Goal: Transaction & Acquisition: Book appointment/travel/reservation

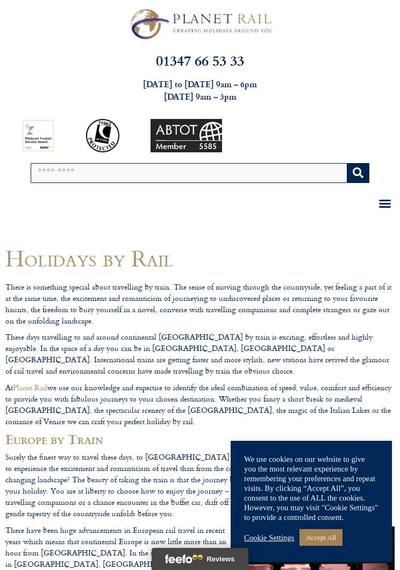
click at [330, 538] on link "Accept All" at bounding box center [321, 537] width 43 height 17
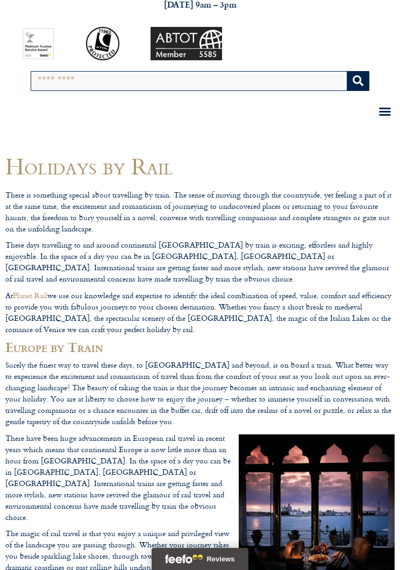
scroll to position [91, 0]
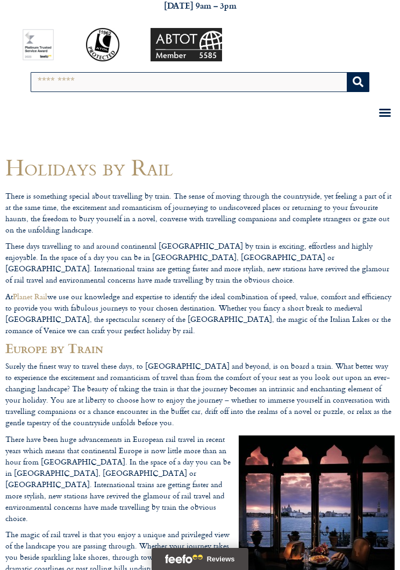
click at [393, 111] on div "Menu Toggle" at bounding box center [385, 112] width 19 height 19
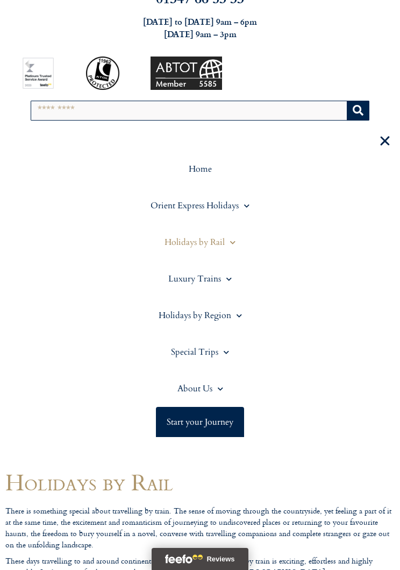
scroll to position [51, 0]
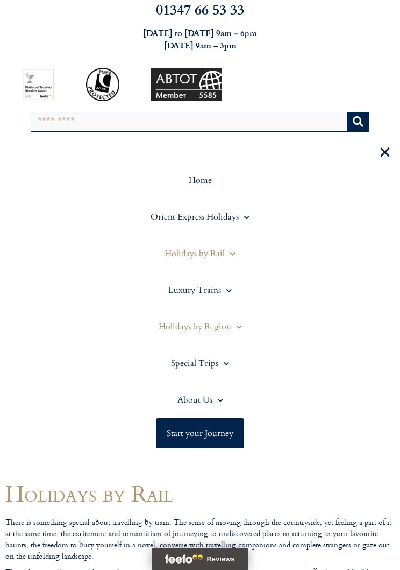
click at [246, 323] on link "Holidays by Region" at bounding box center [200, 326] width 390 height 37
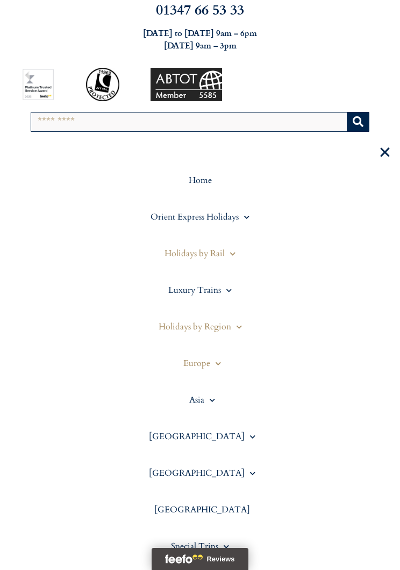
click at [212, 360] on span at bounding box center [215, 363] width 11 height 17
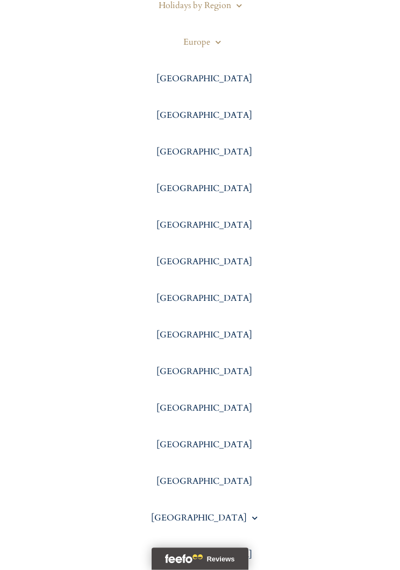
scroll to position [372, 0]
click at [209, 516] on link "[GEOGRAPHIC_DATA]" at bounding box center [200, 517] width 390 height 37
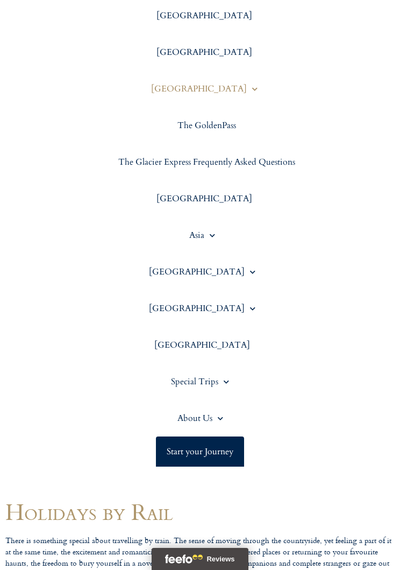
scroll to position [786, 0]
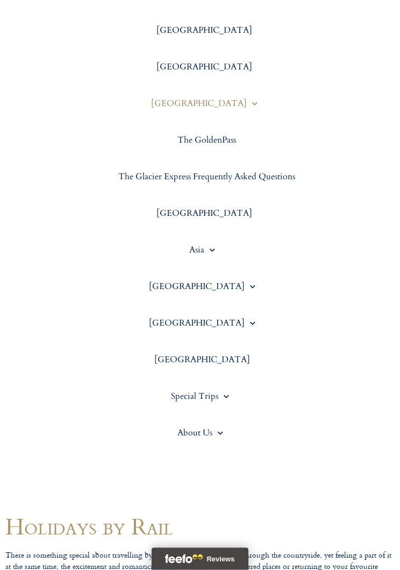
click at [221, 467] on link "Start your Journey" at bounding box center [200, 467] width 88 height 30
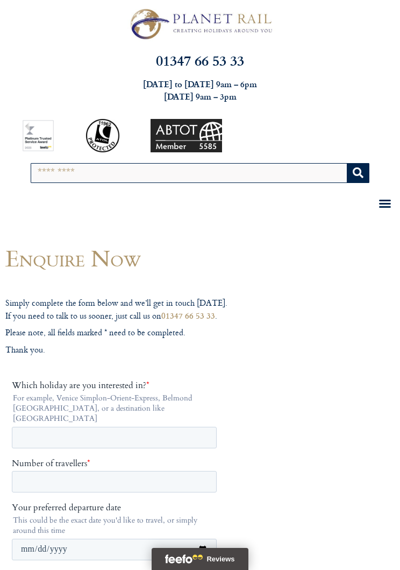
click at [288, 172] on input "Search" at bounding box center [189, 173] width 316 height 19
click at [390, 198] on icon "Menu Toggle" at bounding box center [385, 203] width 13 height 13
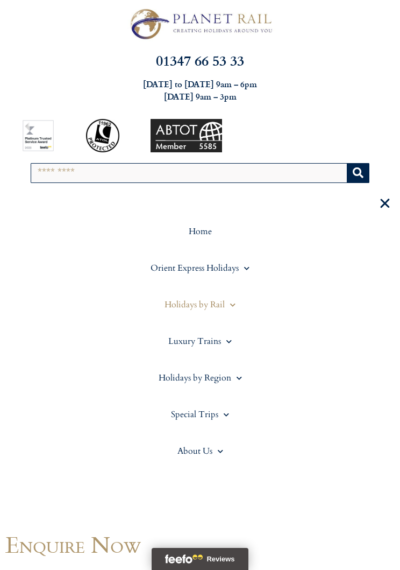
click at [230, 301] on span at bounding box center [230, 305] width 11 height 17
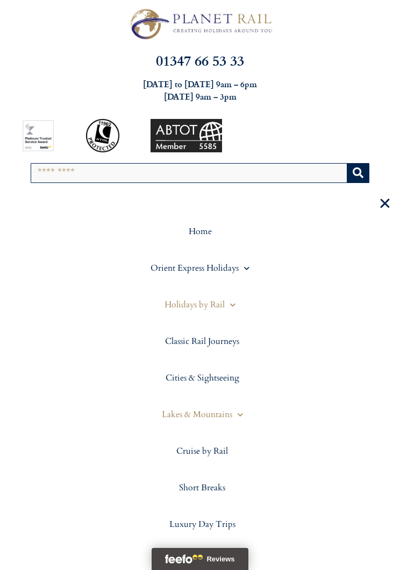
click at [219, 411] on link "Lakes & Mountains" at bounding box center [200, 414] width 390 height 37
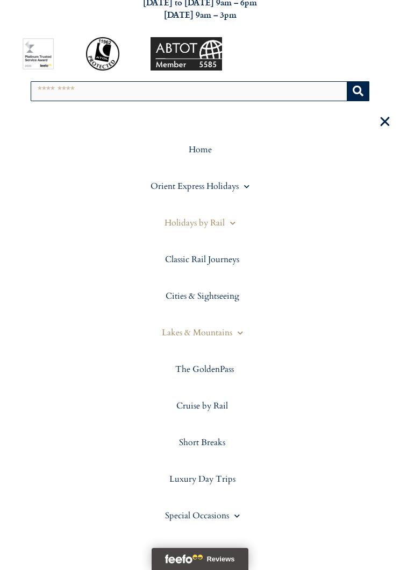
scroll to position [80, 0]
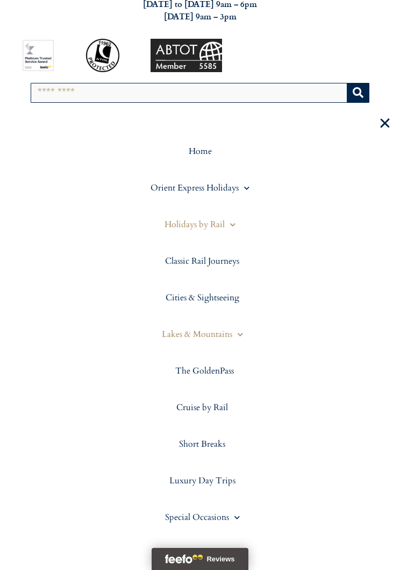
click at [243, 332] on span at bounding box center [238, 334] width 11 height 17
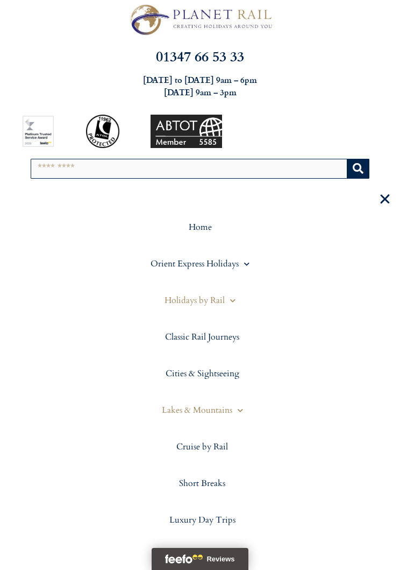
scroll to position [0, 0]
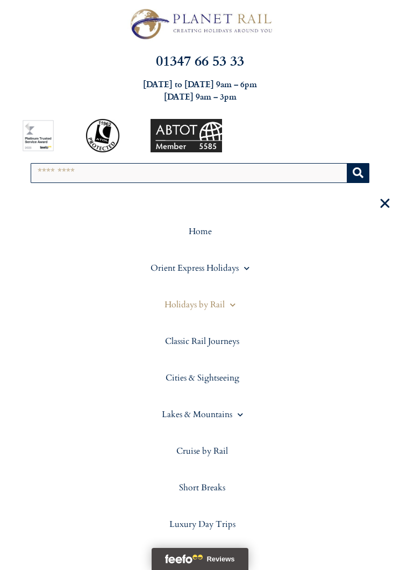
click at [261, 173] on input "Search" at bounding box center [189, 173] width 316 height 19
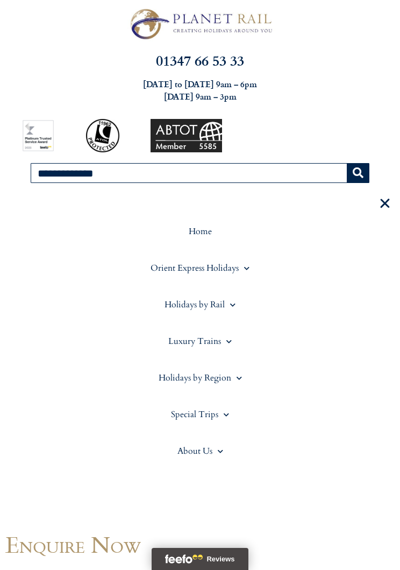
type input "**********"
click at [359, 175] on icon "Search" at bounding box center [358, 172] width 11 height 11
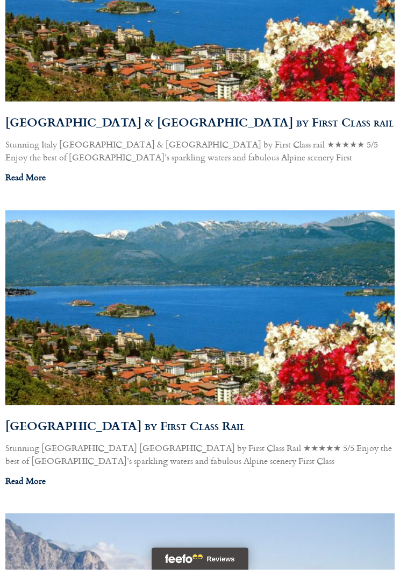
scroll to position [667, 0]
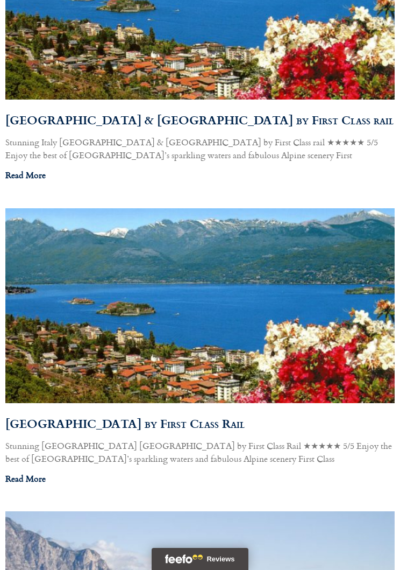
click at [34, 168] on link "Read More" at bounding box center [25, 174] width 40 height 13
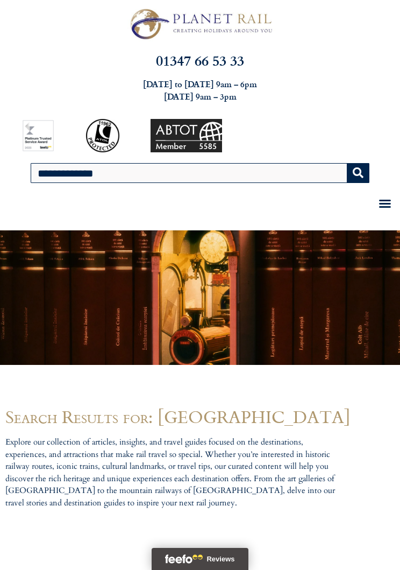
scroll to position [684, 0]
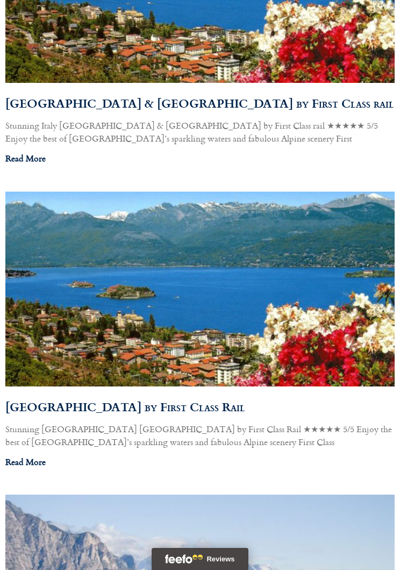
click at [177, 406] on link "[GEOGRAPHIC_DATA] by First Class Rail" at bounding box center [125, 407] width 240 height 18
click at [241, 108] on link "Lake Maggiore & Locarno by First Class rail" at bounding box center [199, 103] width 389 height 18
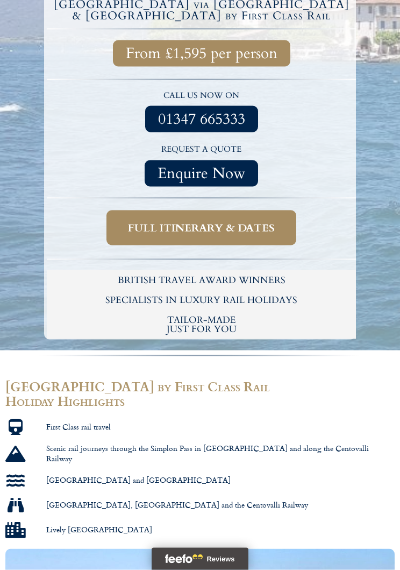
scroll to position [541, 0]
click at [241, 221] on span "Full itinerary & dates" at bounding box center [201, 227] width 147 height 13
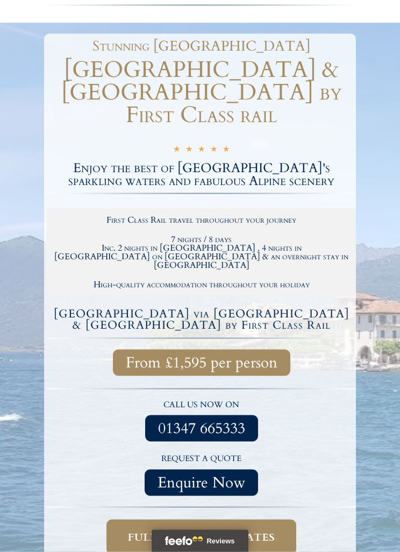
scroll to position [231, 0]
